Goal: Navigation & Orientation: Find specific page/section

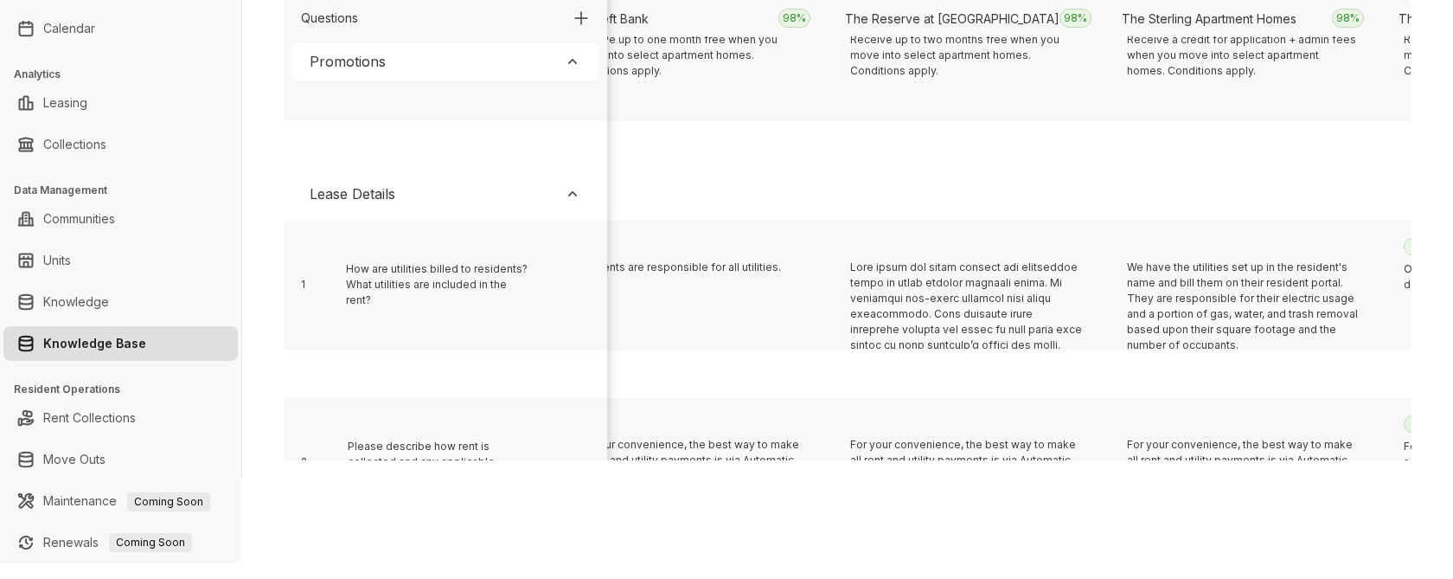
scroll to position [356, 8366]
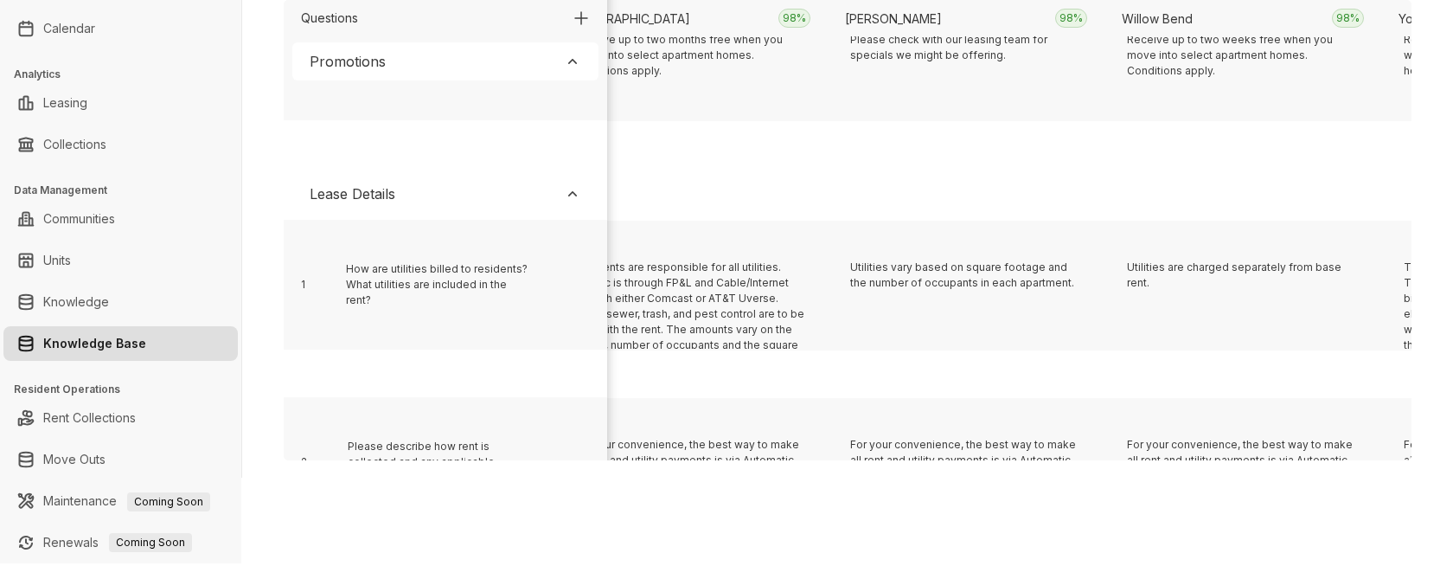
scroll to position [356, 12796]
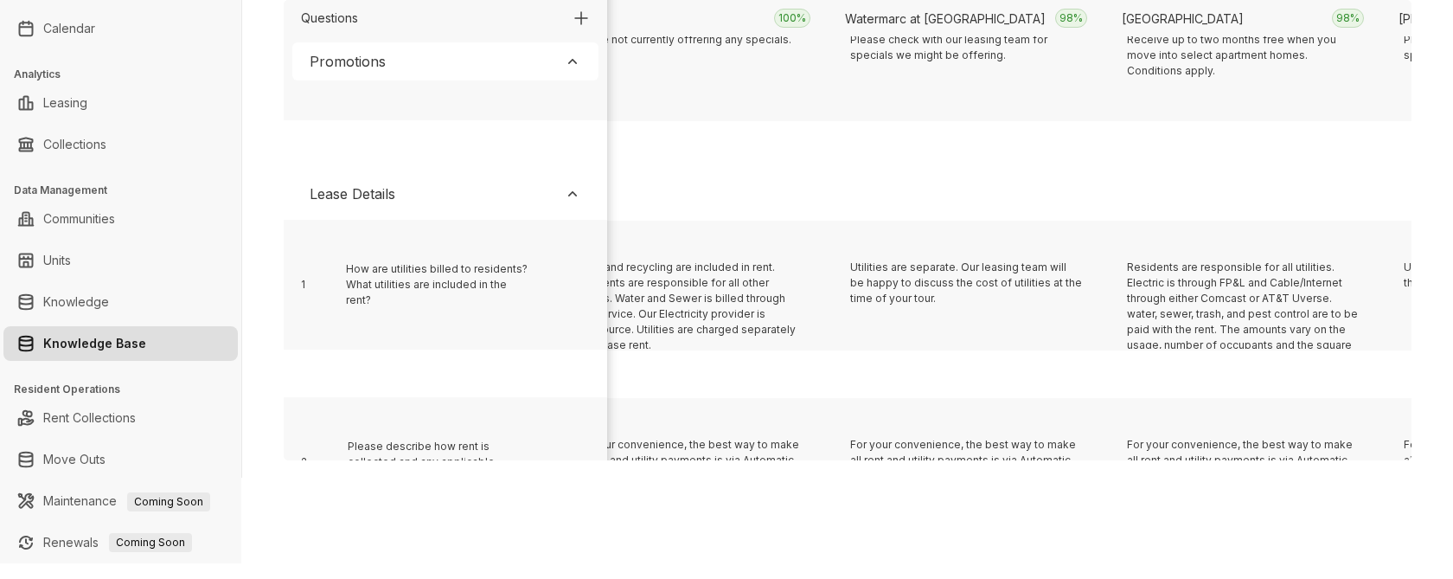
scroll to position [356, 6705]
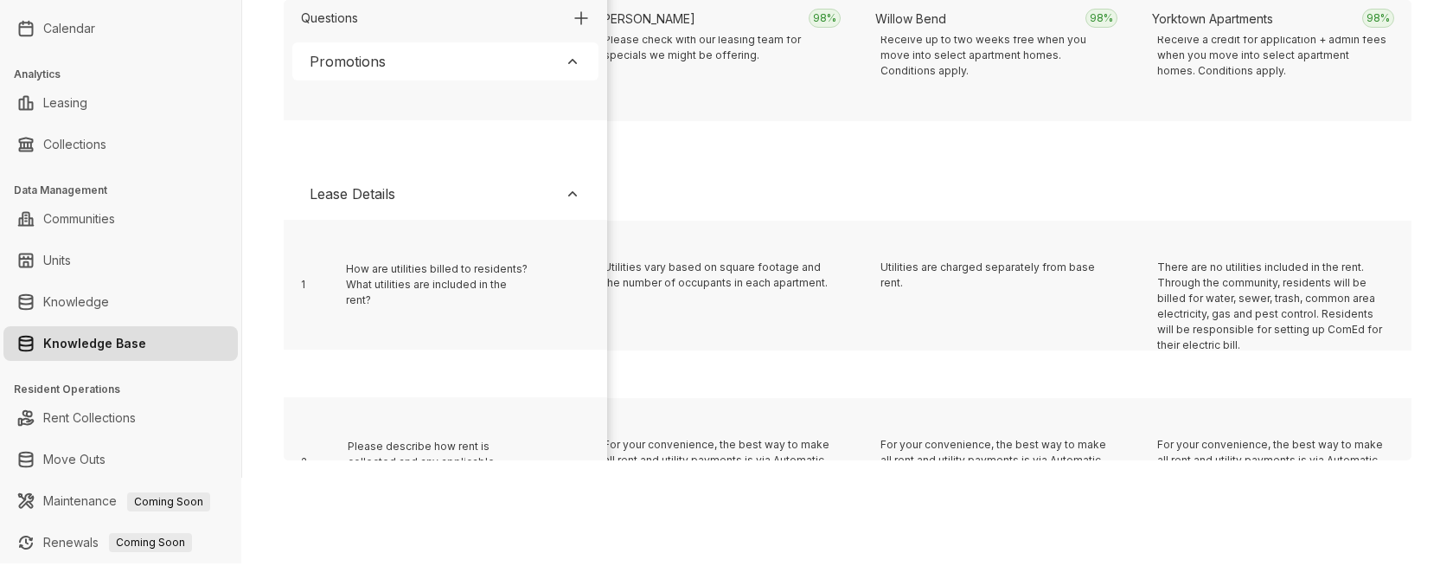
scroll to position [356, 12242]
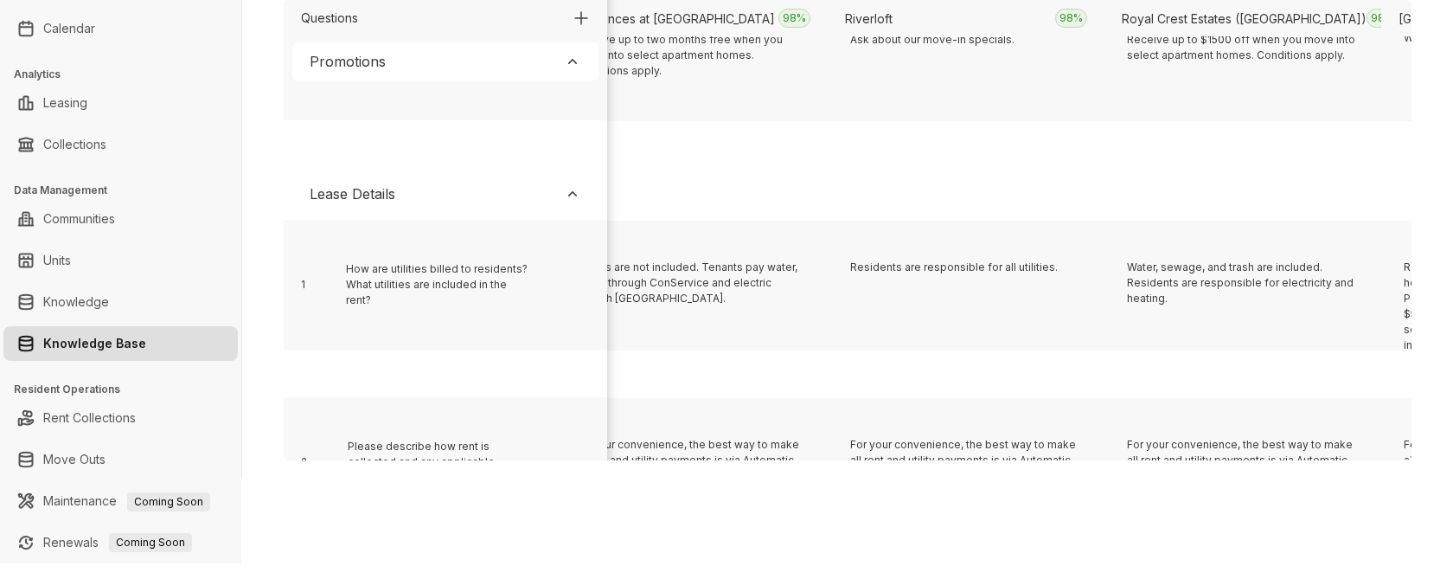
scroll to position [356, 16949]
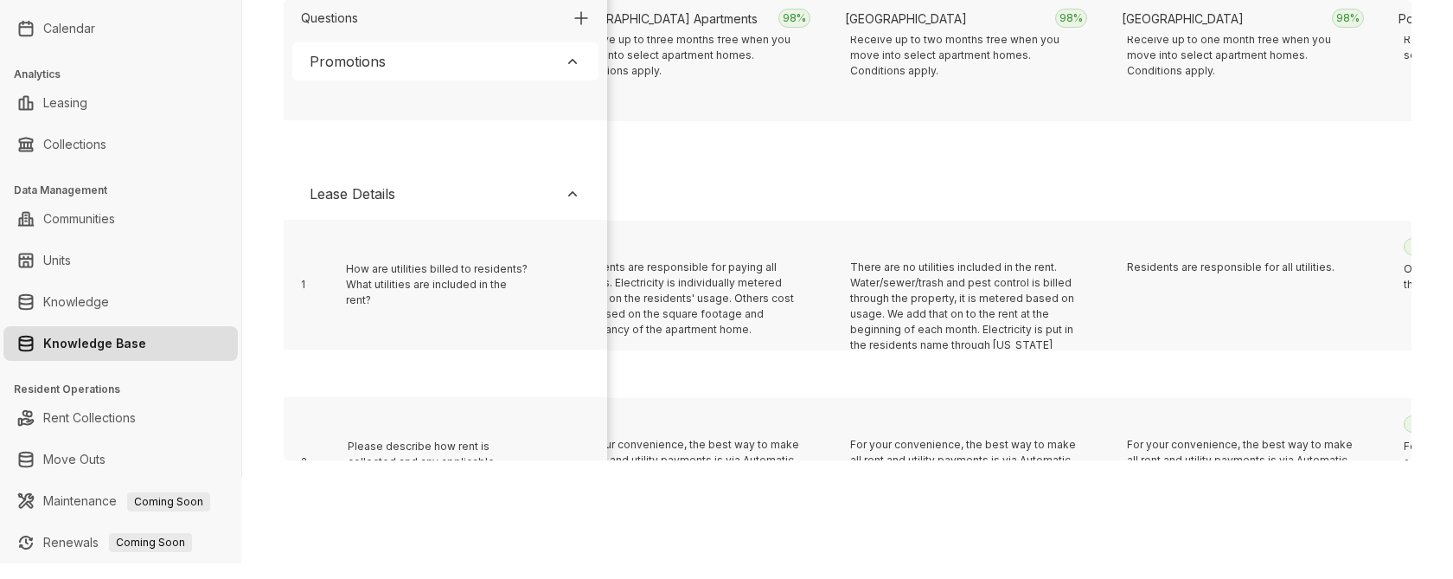
scroll to position [356, 3106]
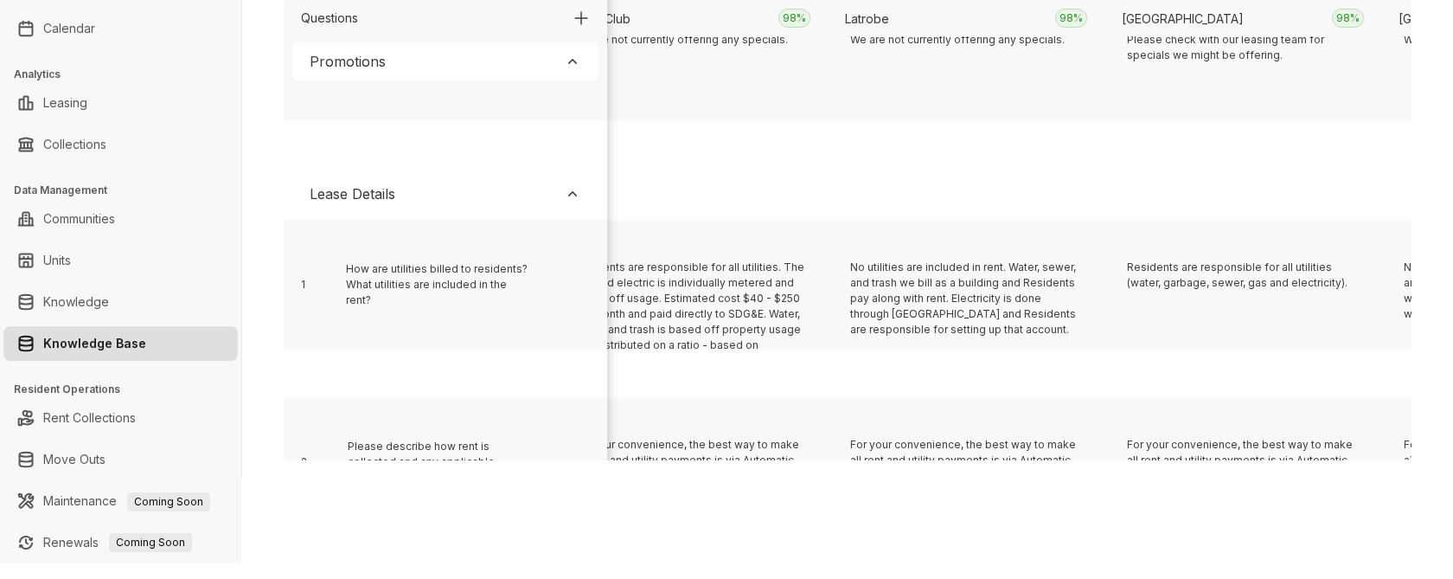
scroll to position [356, 7259]
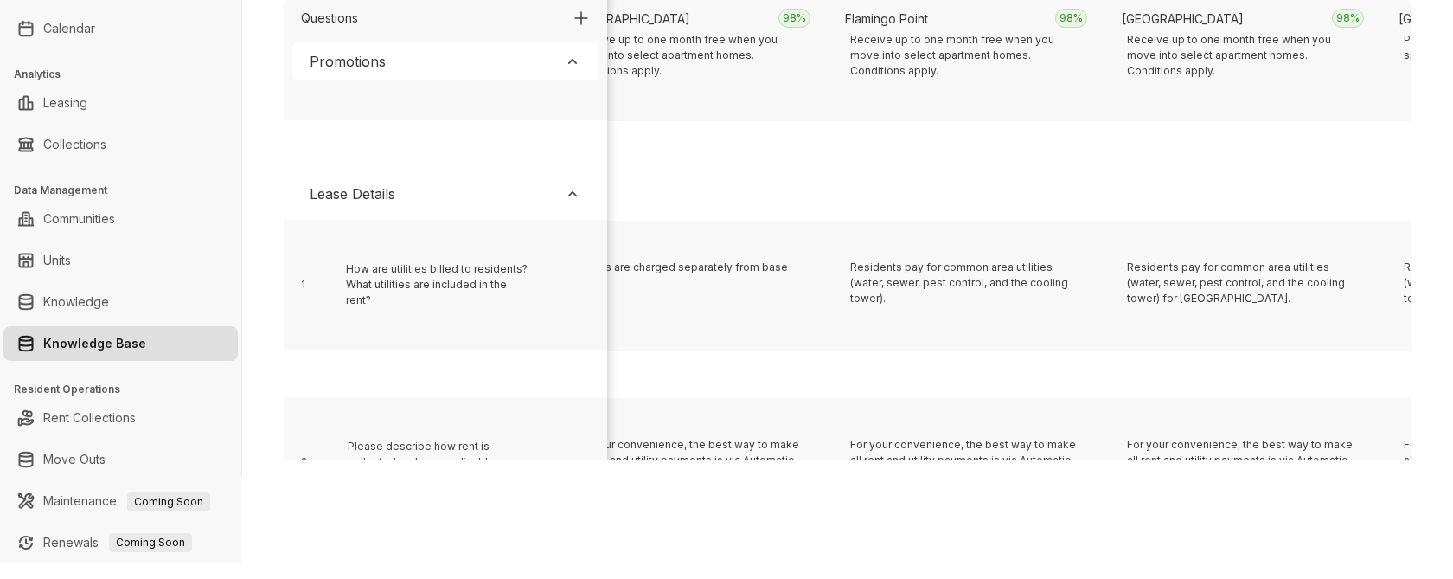
scroll to position [356, 614]
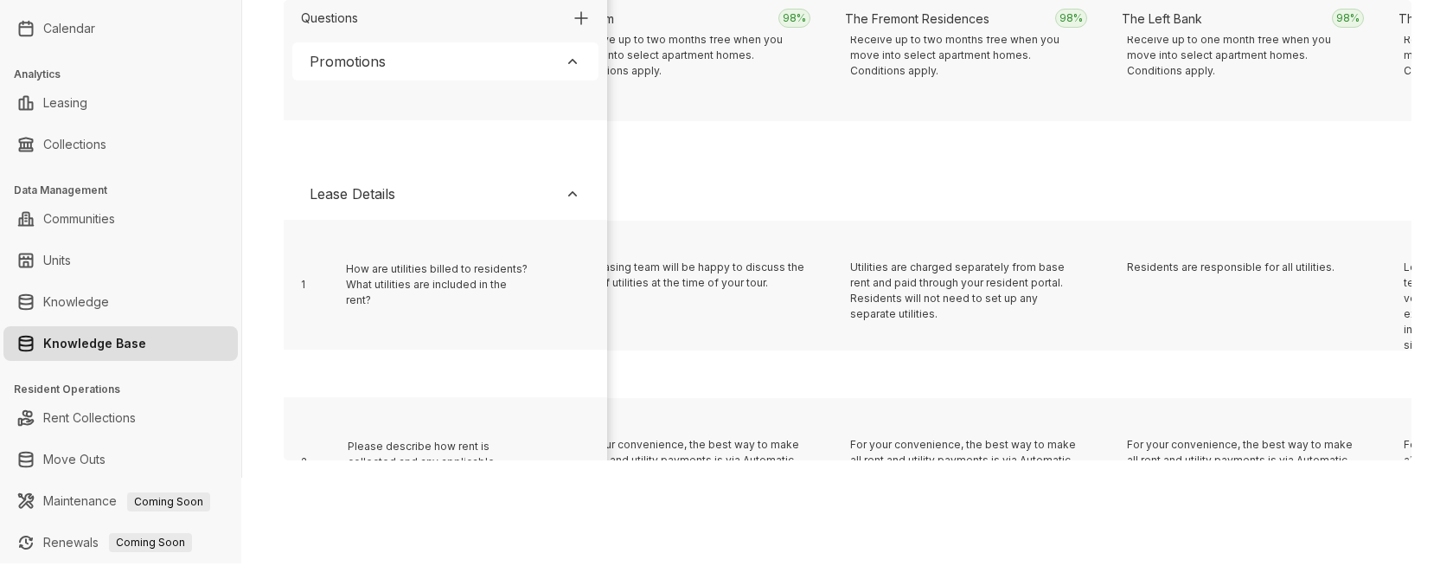
scroll to position [356, 20271]
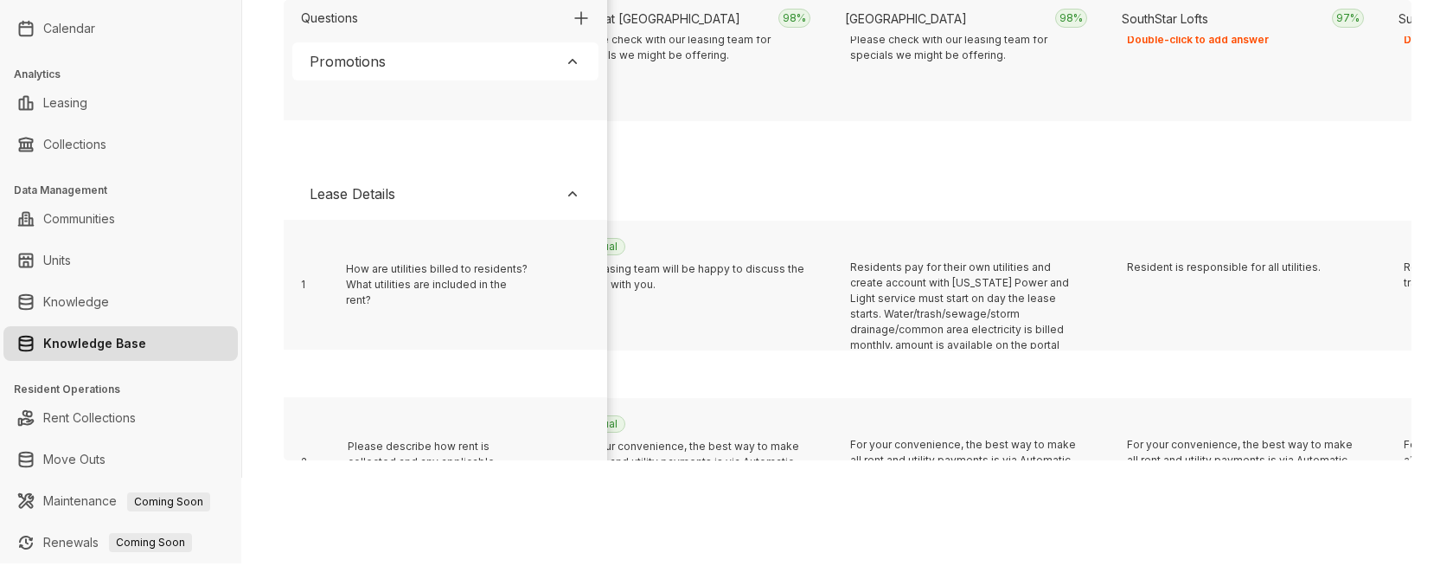
scroll to position [356, 1722]
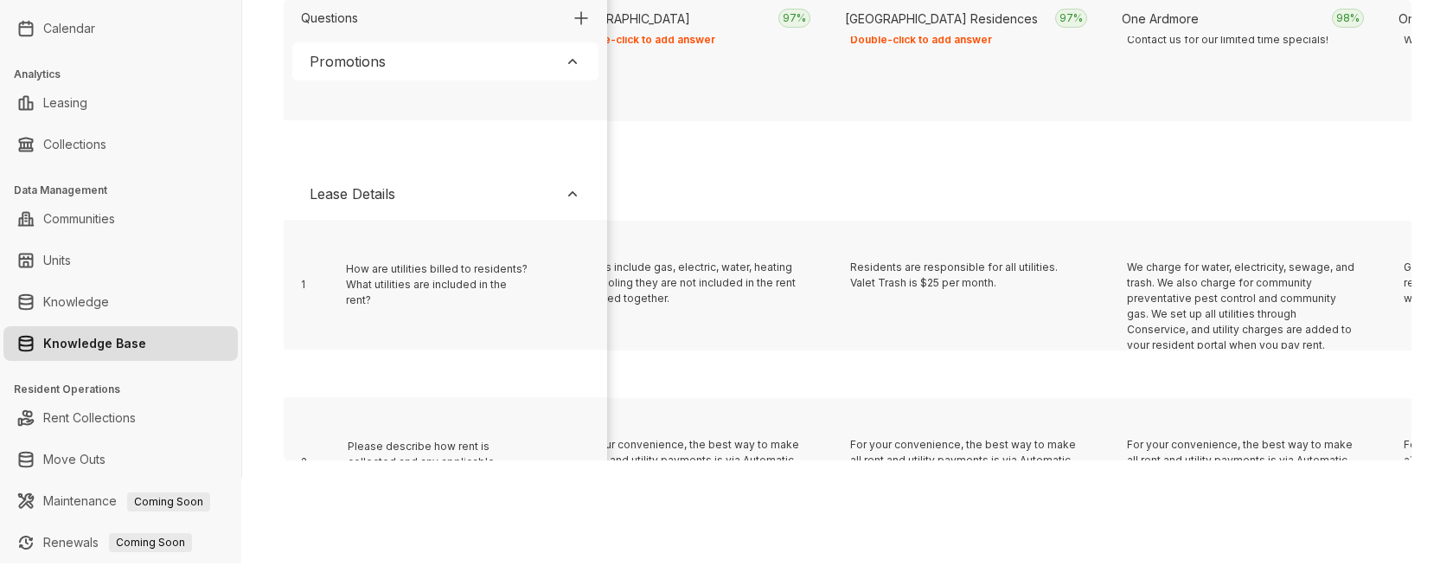
scroll to position [356, 5598]
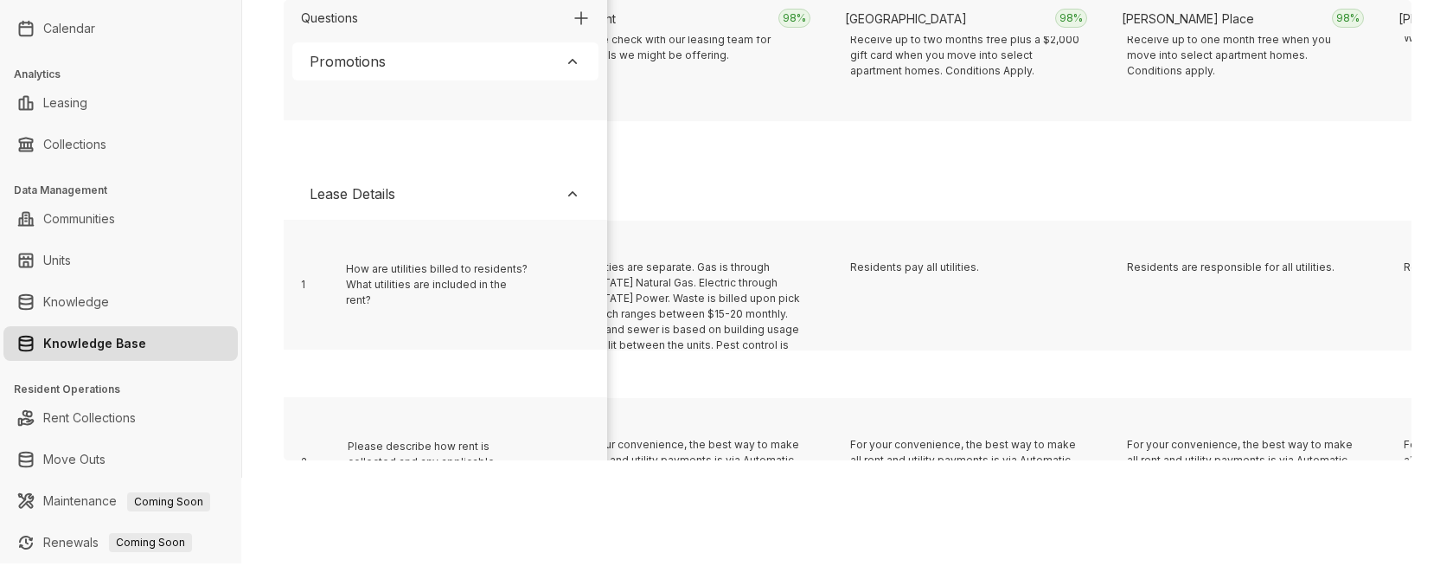
scroll to position [356, 13626]
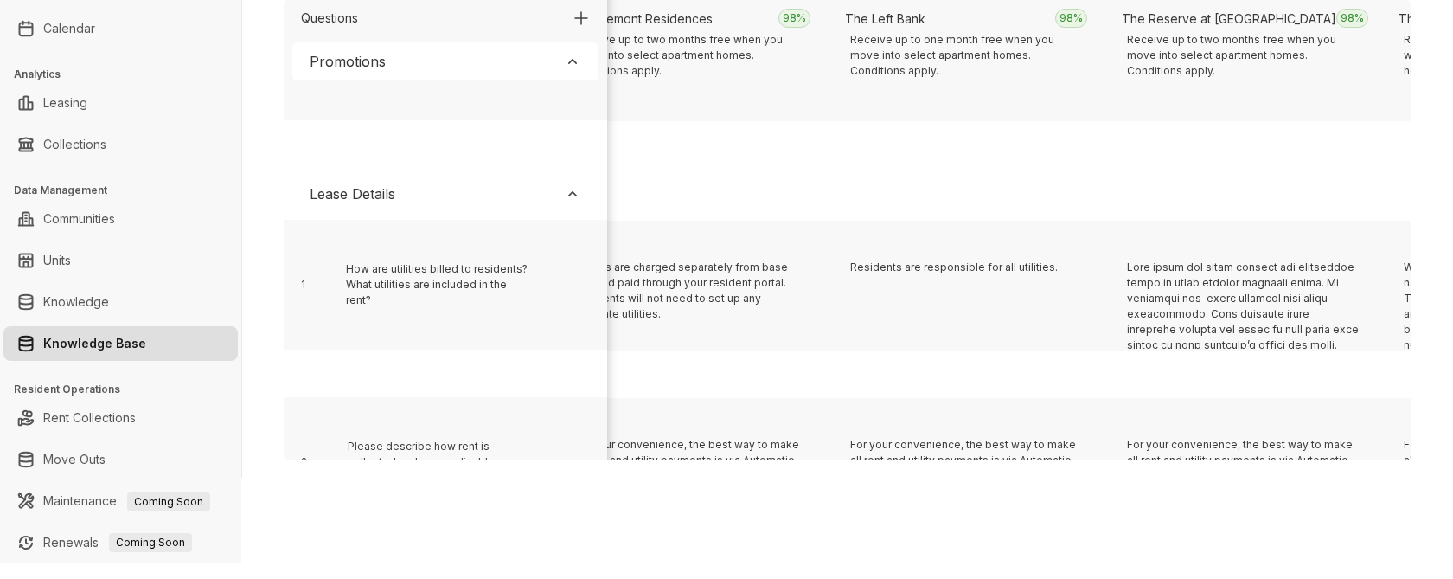
scroll to position [356, 6982]
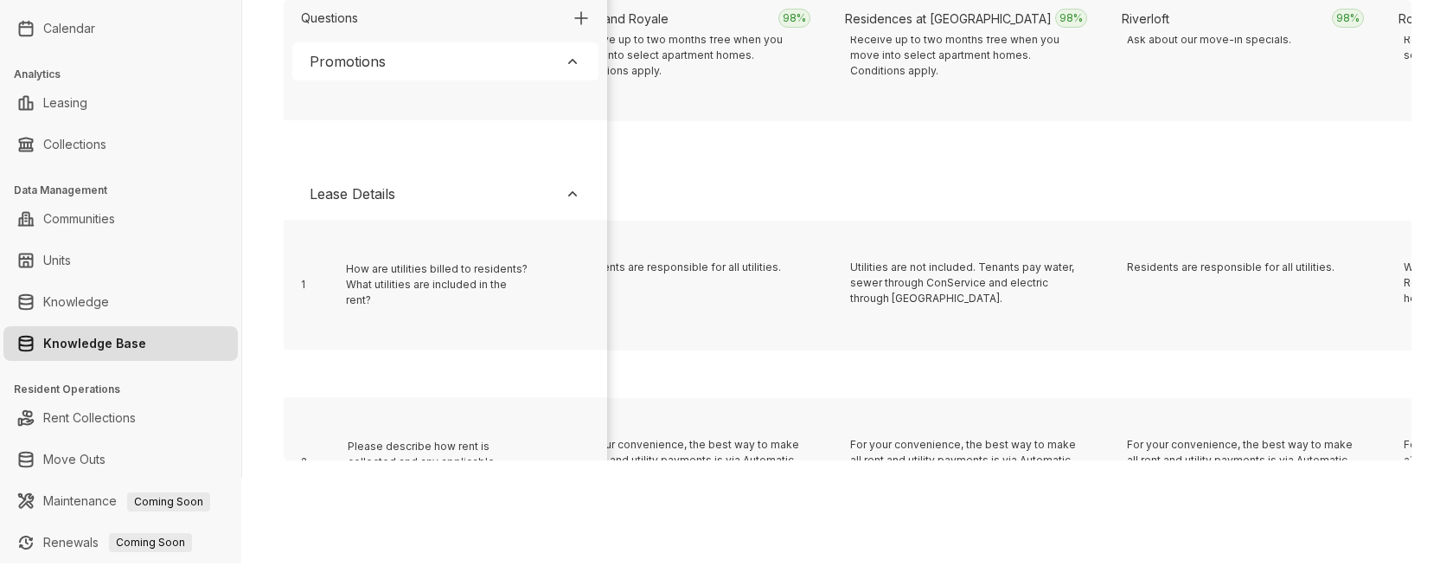
scroll to position [356, 16395]
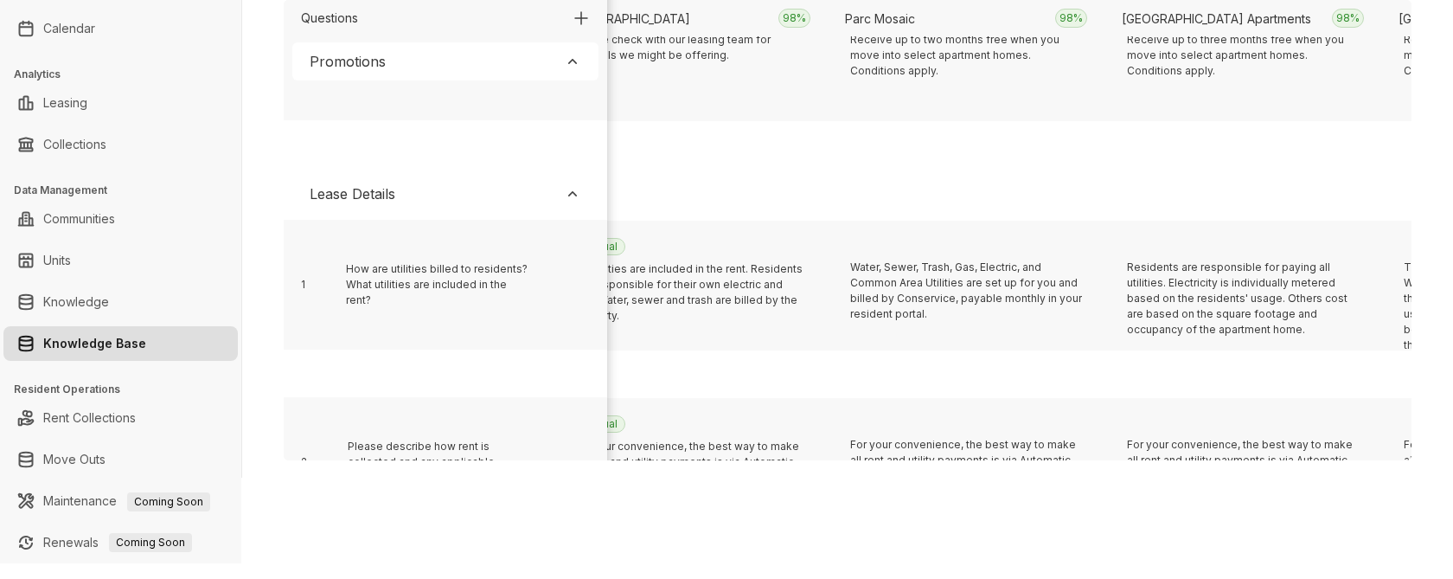
scroll to position [356, 11965]
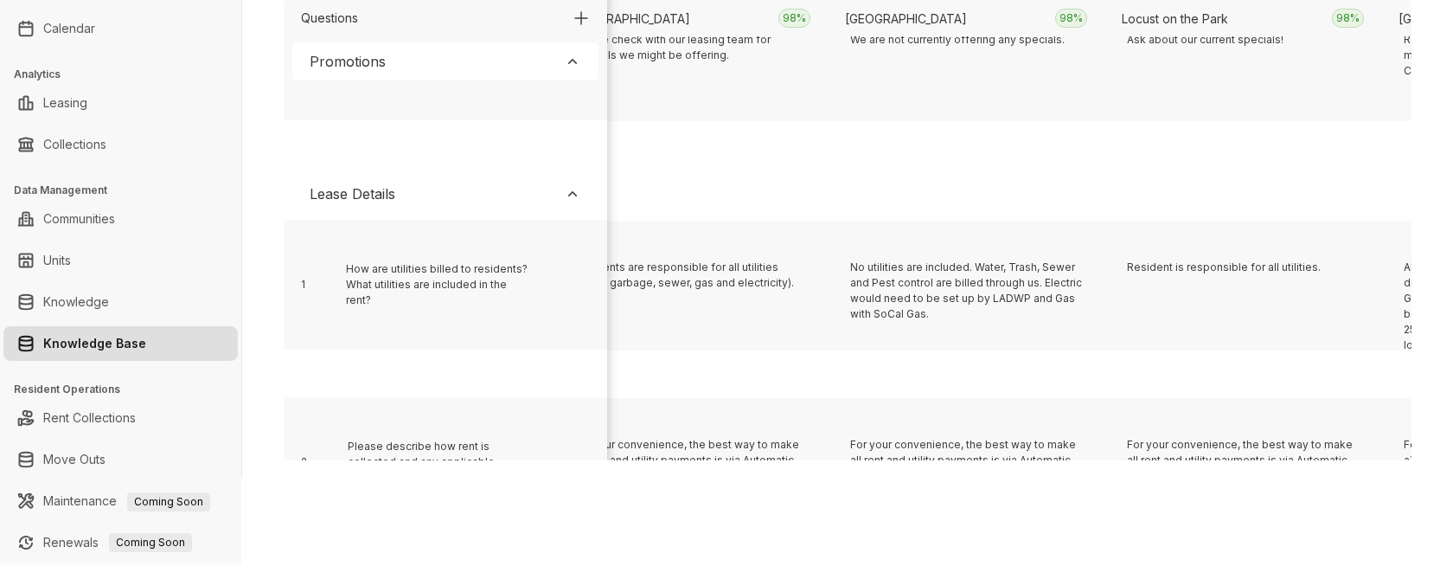
scroll to position [356, 5874]
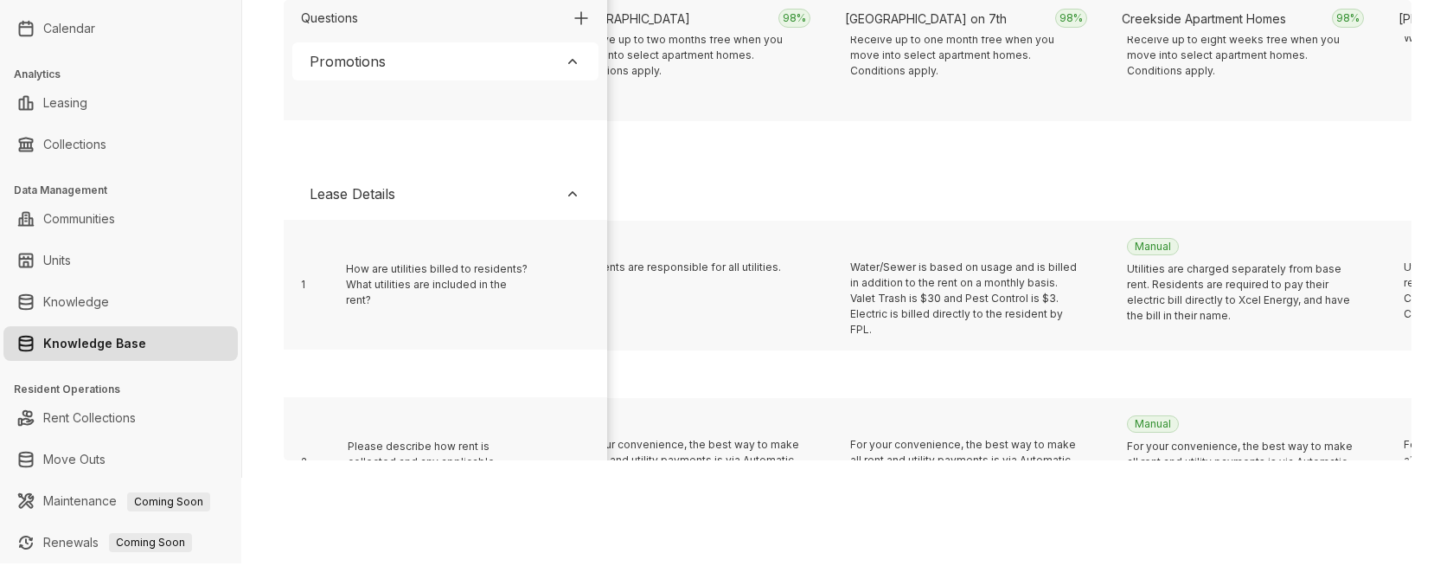
scroll to position [356, 3660]
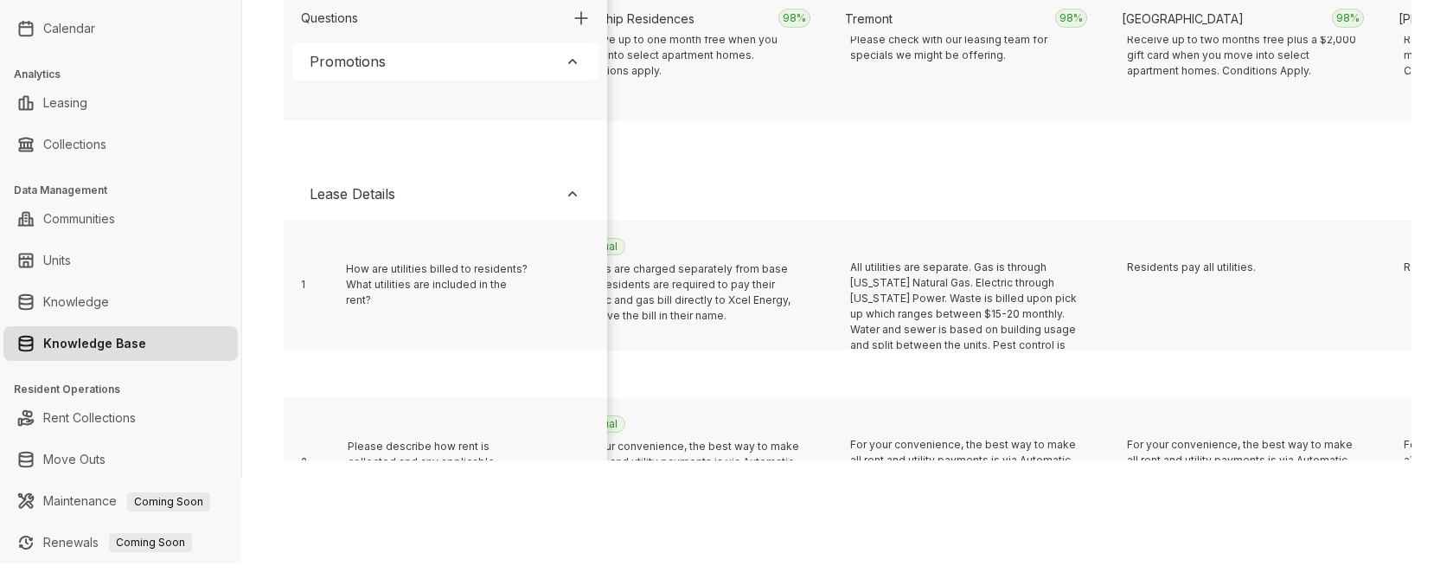
scroll to position [356, 21378]
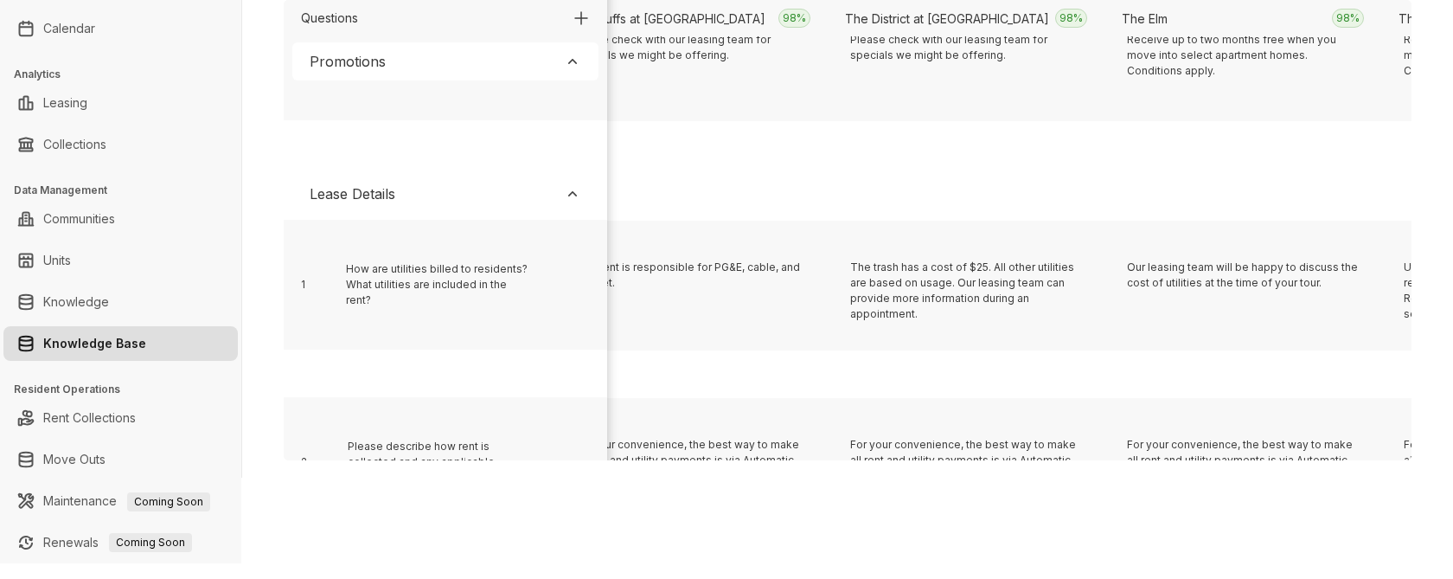
scroll to position [356, 13903]
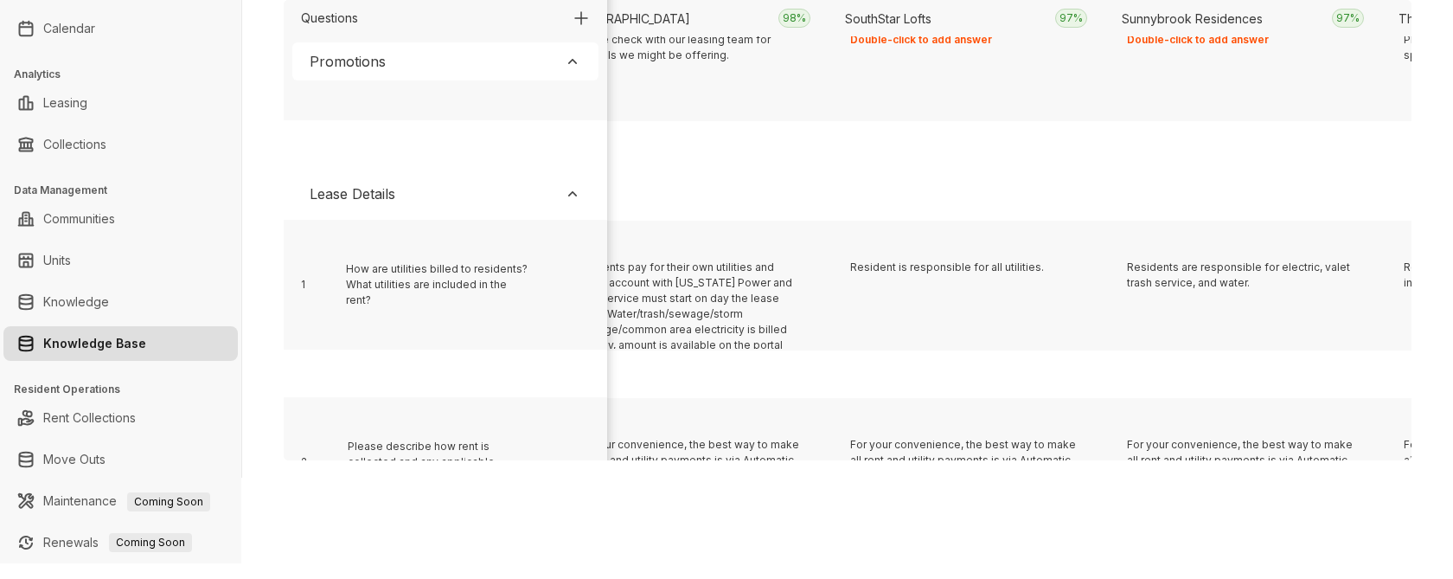
scroll to position [356, 7812]
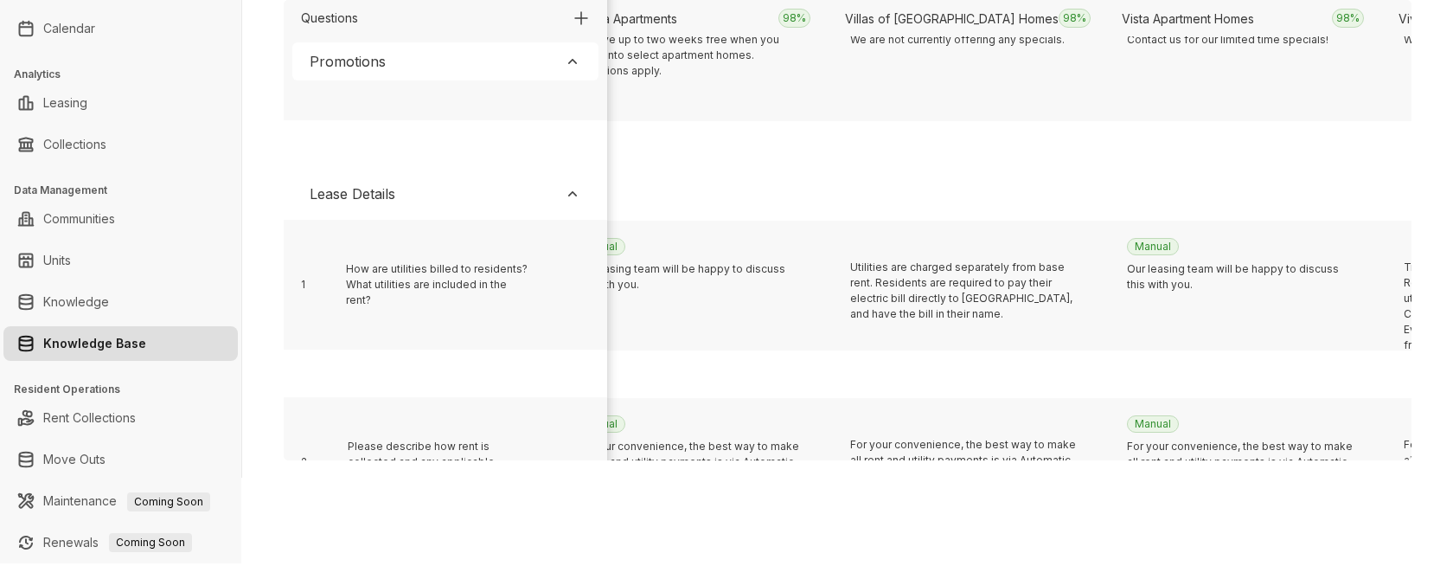
scroll to position [356, 5044]
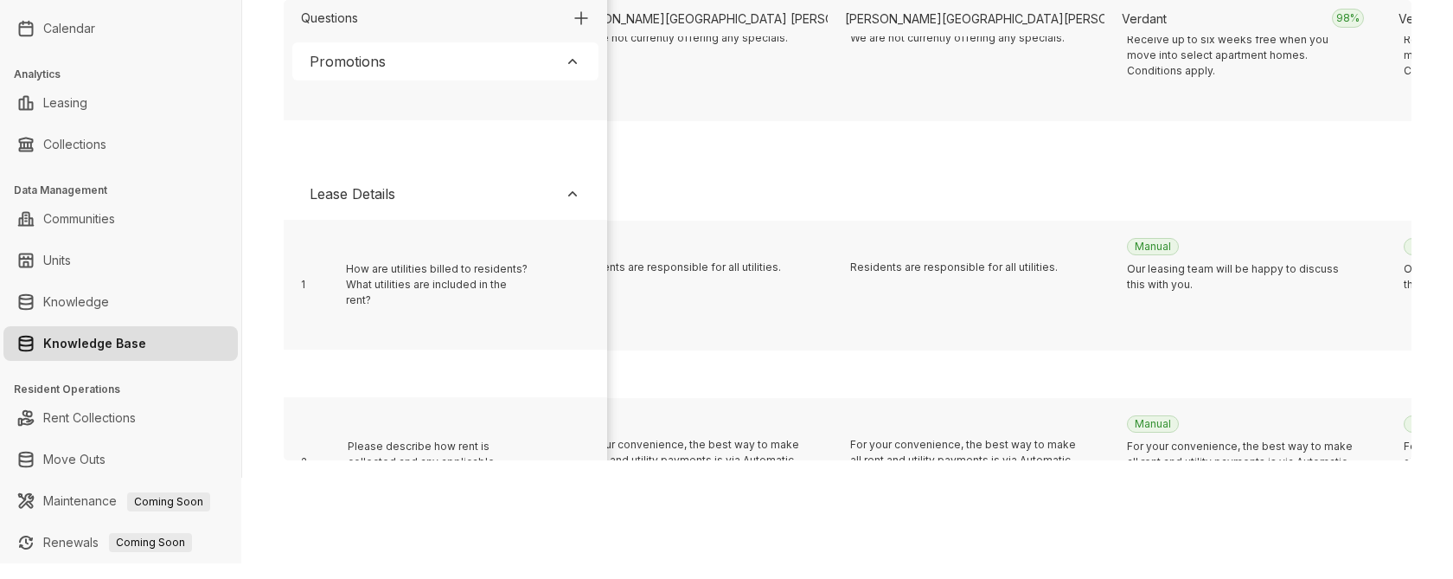
scroll to position [356, 17225]
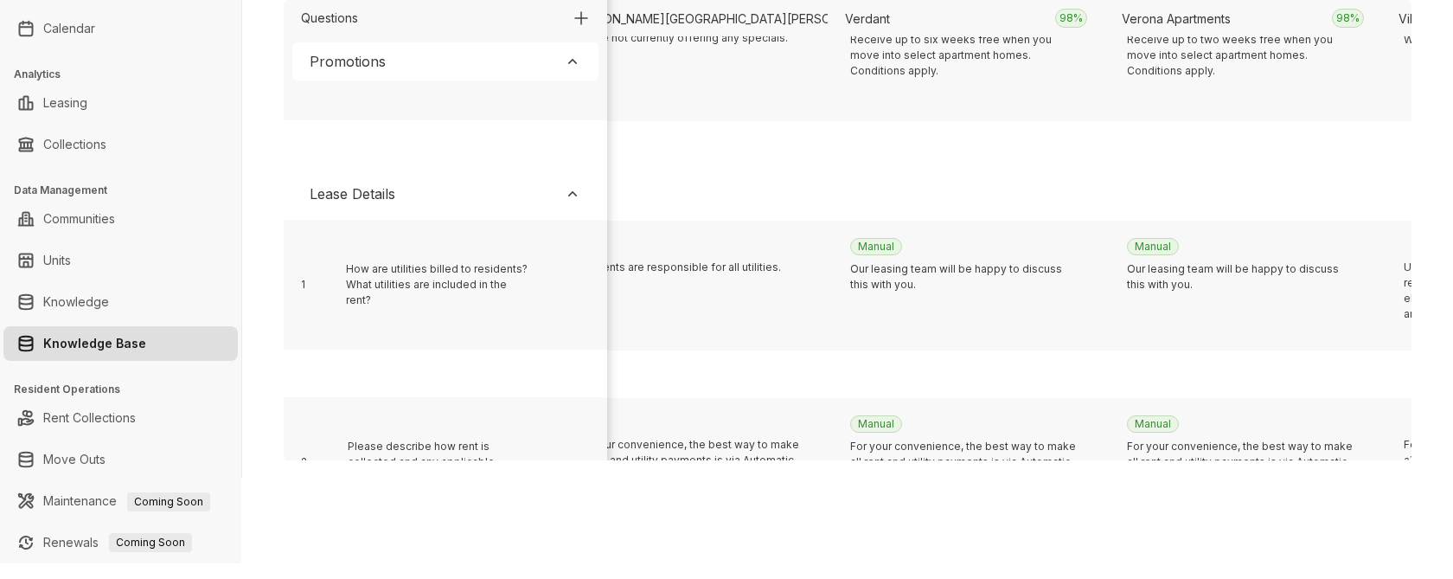
scroll to position [356, 1999]
